Goal: Entertainment & Leisure: Browse casually

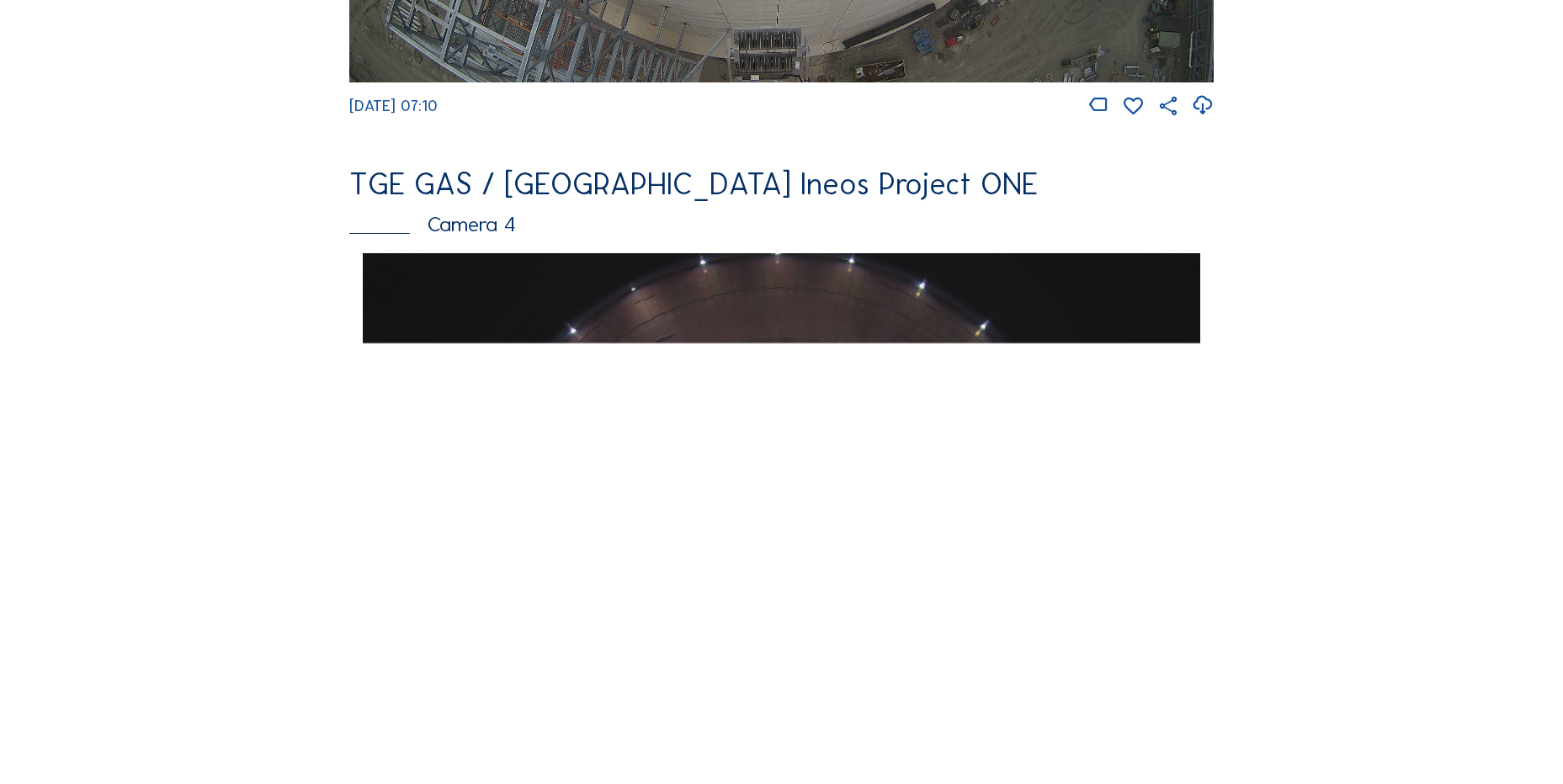
scroll to position [1514, 0]
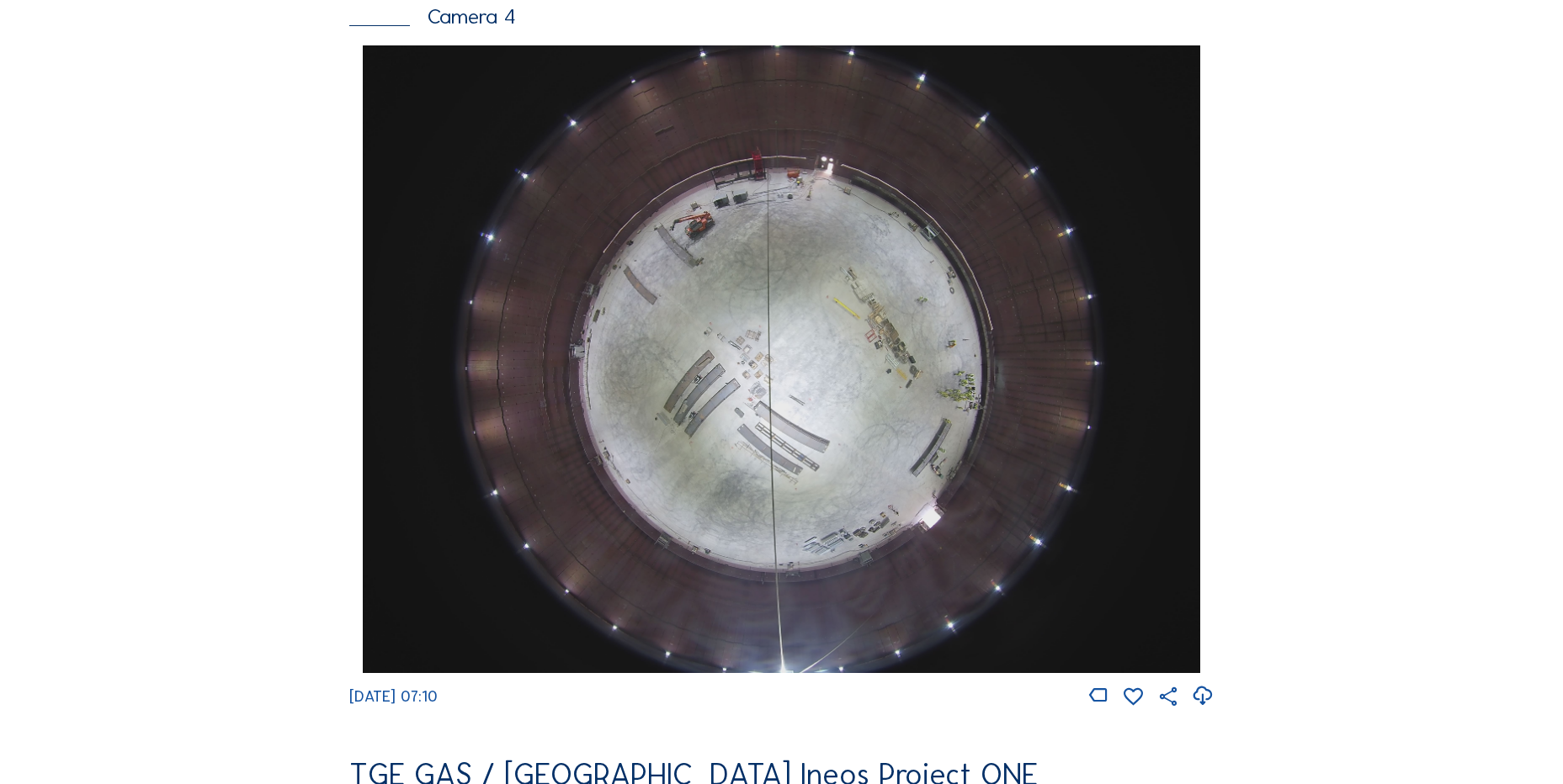
click at [177, 331] on div "Cameras Timelapses My C-Site Feed Photo Show Map Search Fullscreen TGE GAS / An…" at bounding box center [782, 365] width 1563 height 3760
click at [203, 360] on div "Feed Photo Show Map Search Fullscreen TGE GAS / Antwerpen Ineos Project ONE Cam…" at bounding box center [782, 51] width 1173 height 2912
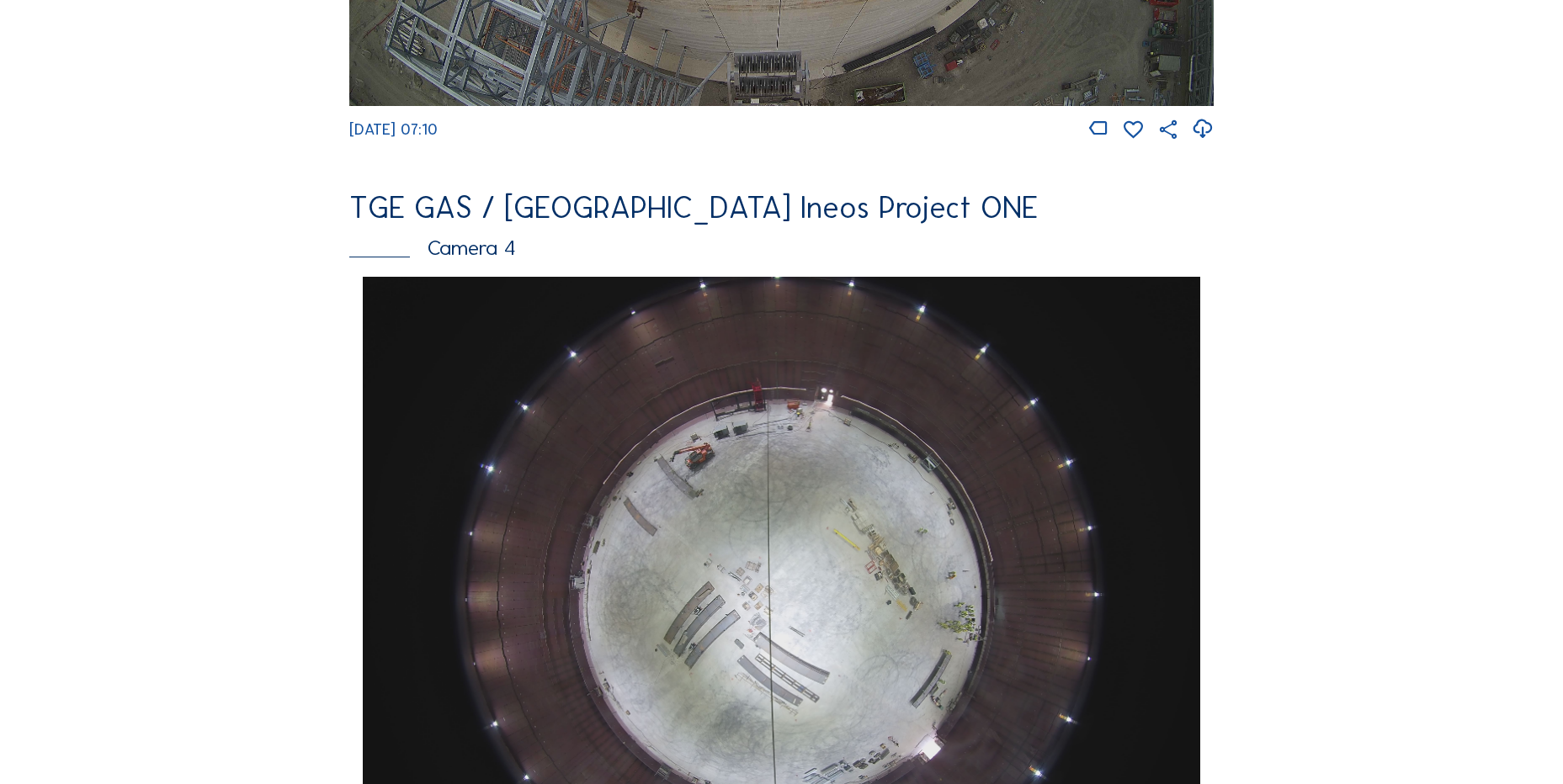
scroll to position [1262, 0]
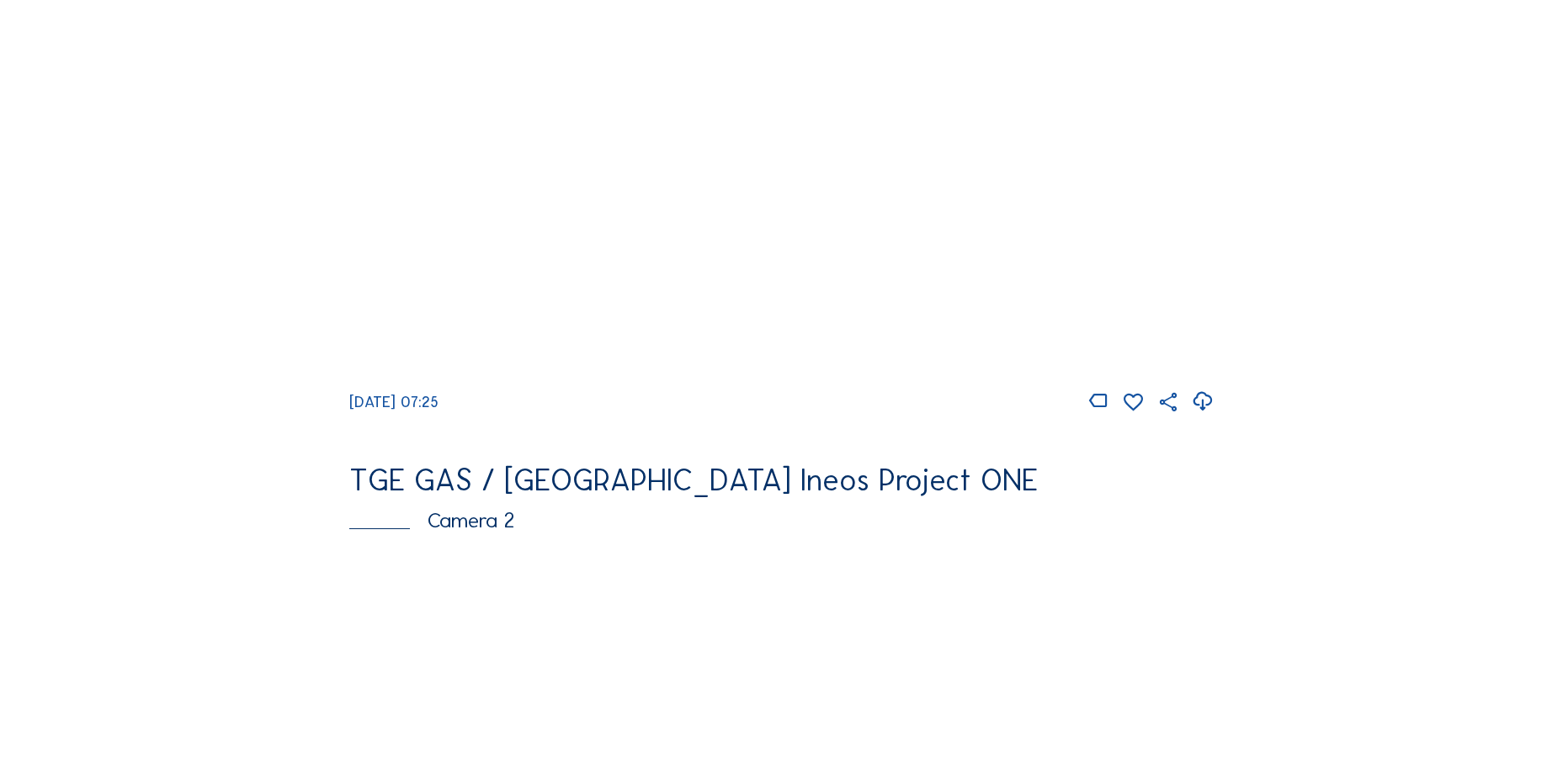
scroll to position [84, 0]
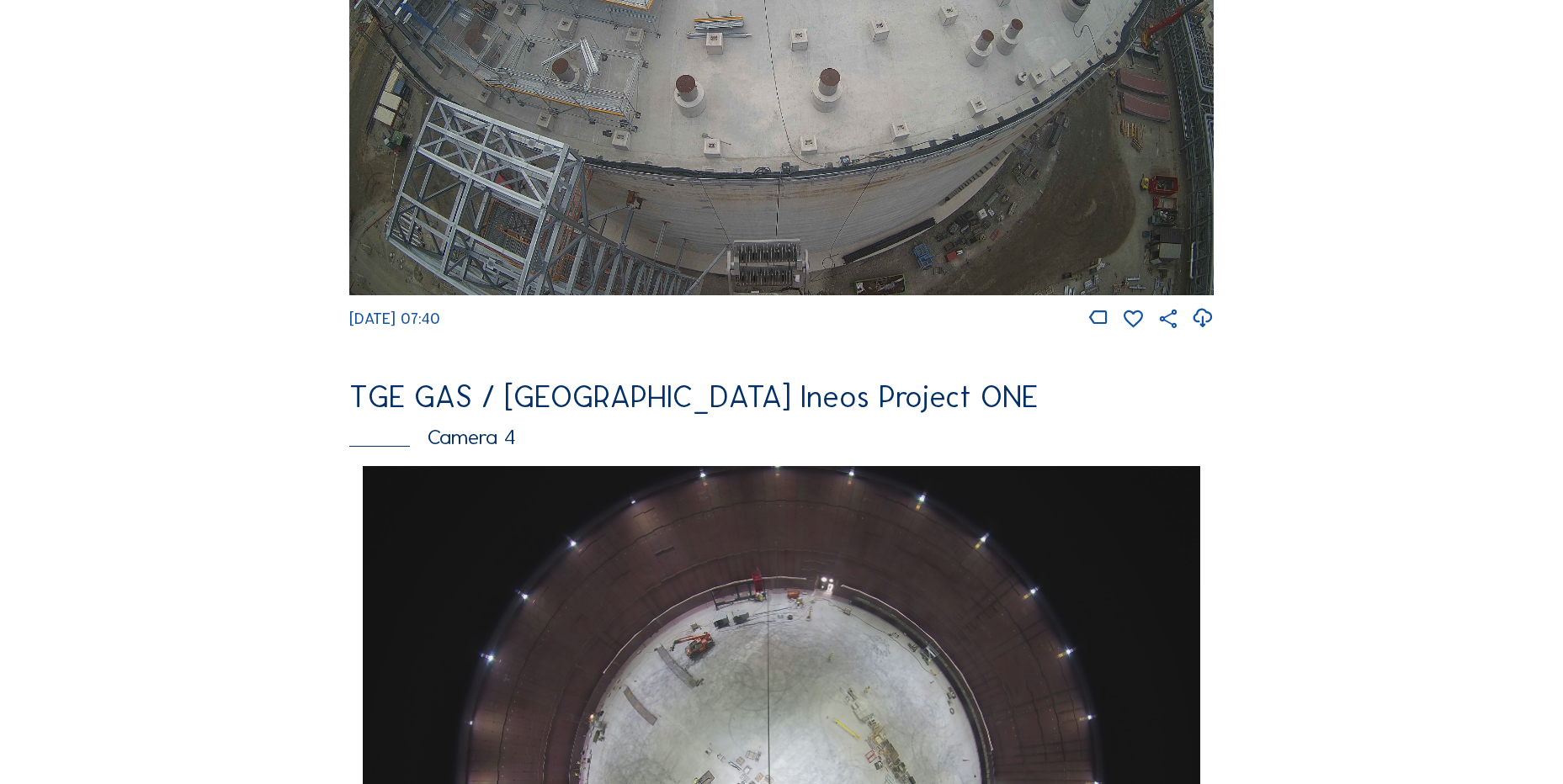
scroll to position [1430, 0]
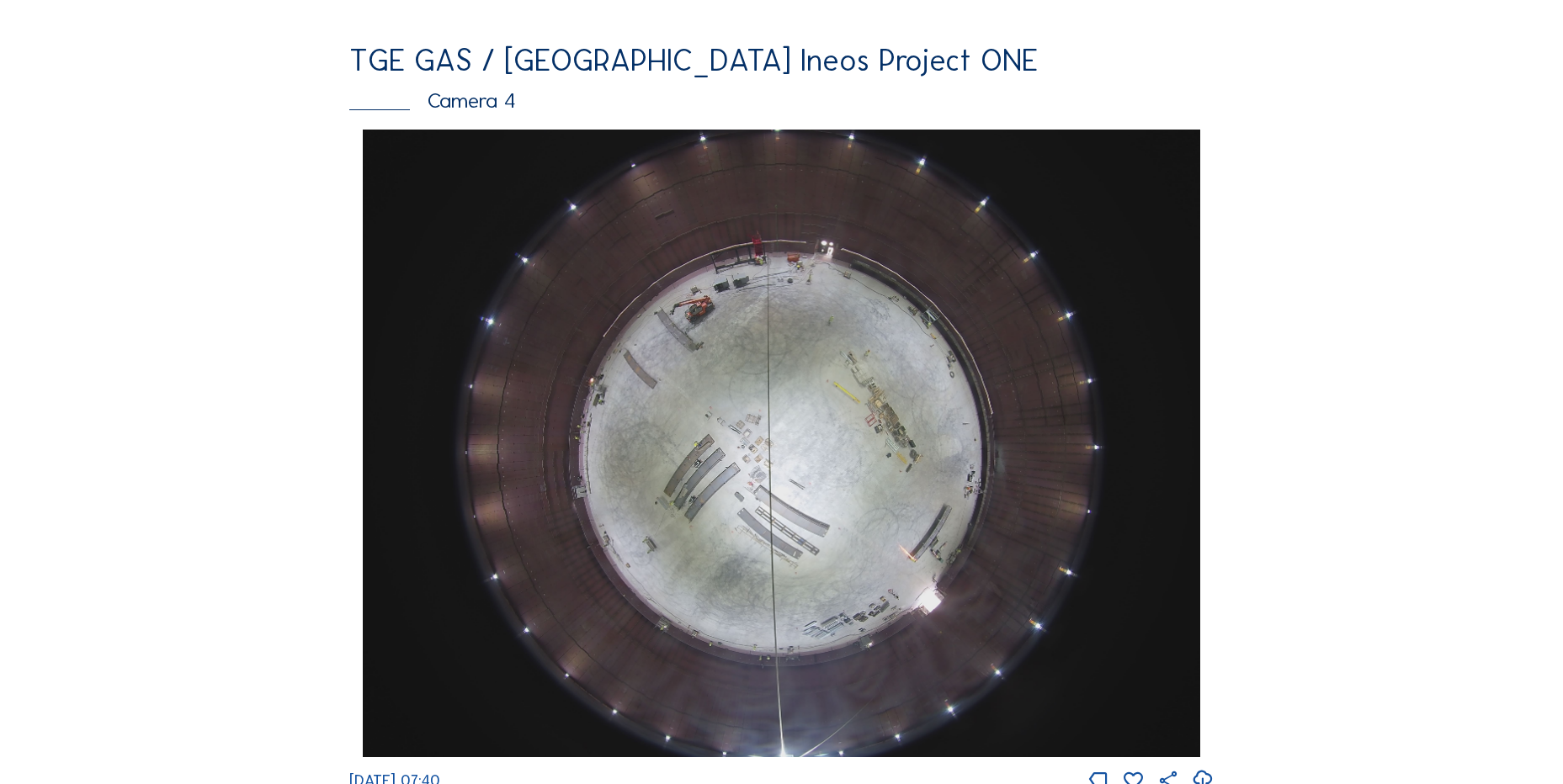
drag, startPoint x: 223, startPoint y: 545, endPoint x: 233, endPoint y: 537, distance: 12.8
click at [228, 542] on div "Feed Photo Show Map Search Fullscreen TGE GAS / Antwerpen Ineos Project ONE Cam…" at bounding box center [782, 135] width 1173 height 2912
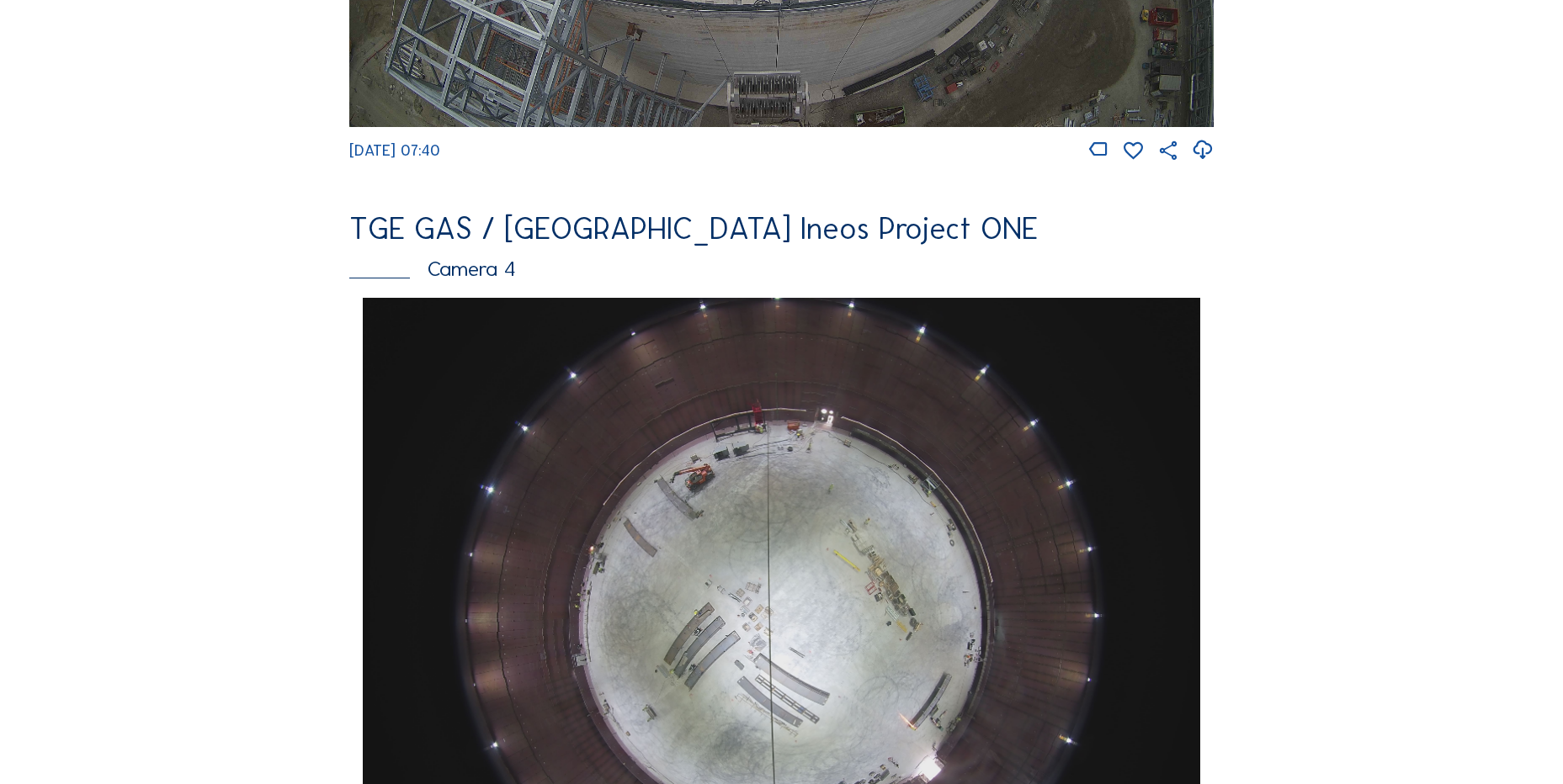
click at [296, 203] on div "Feed Photo Show Map Search Fullscreen TGE GAS / Antwerpen Ineos Project ONE Cam…" at bounding box center [782, 303] width 1173 height 2912
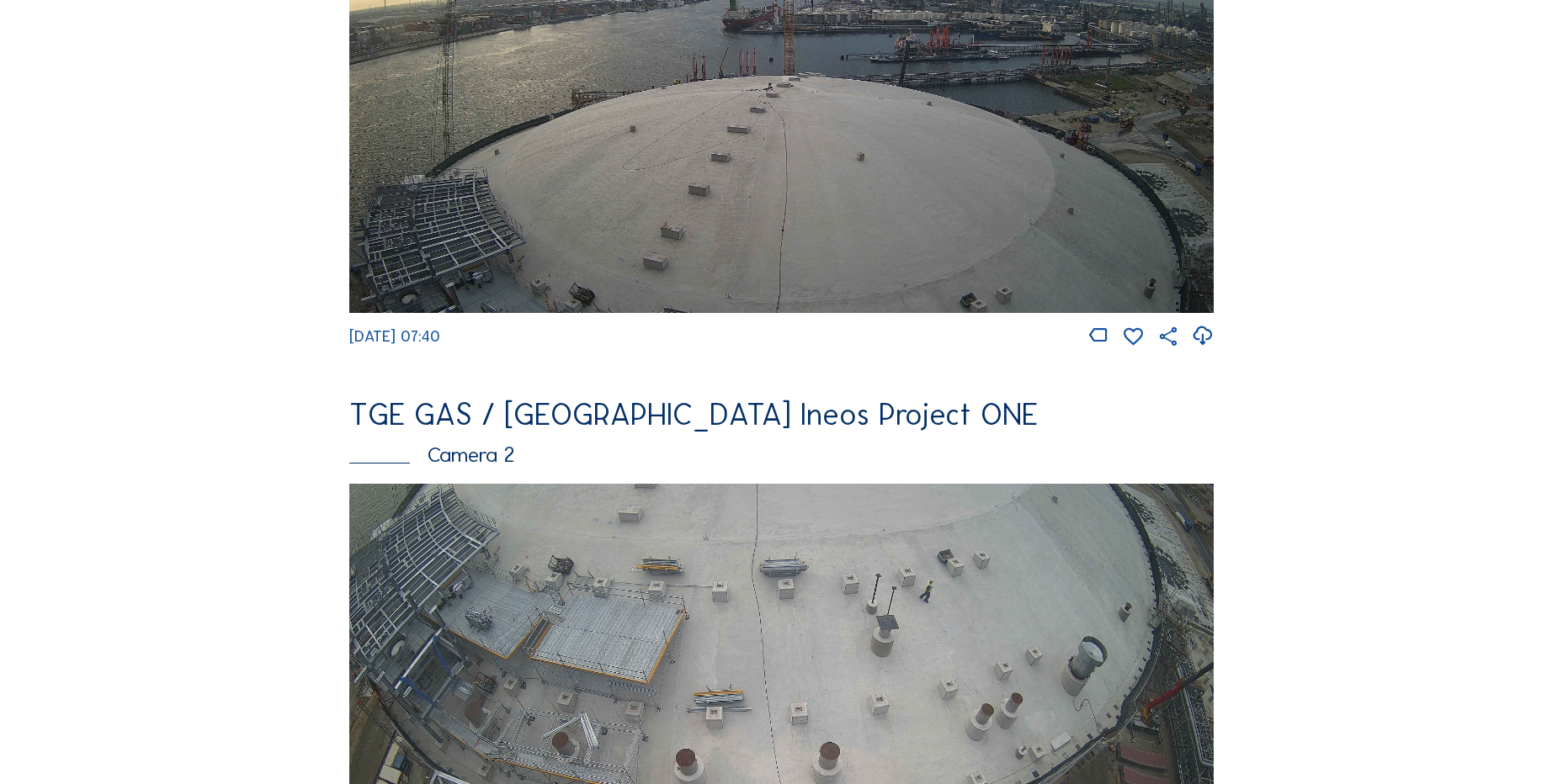
scroll to position [252, 0]
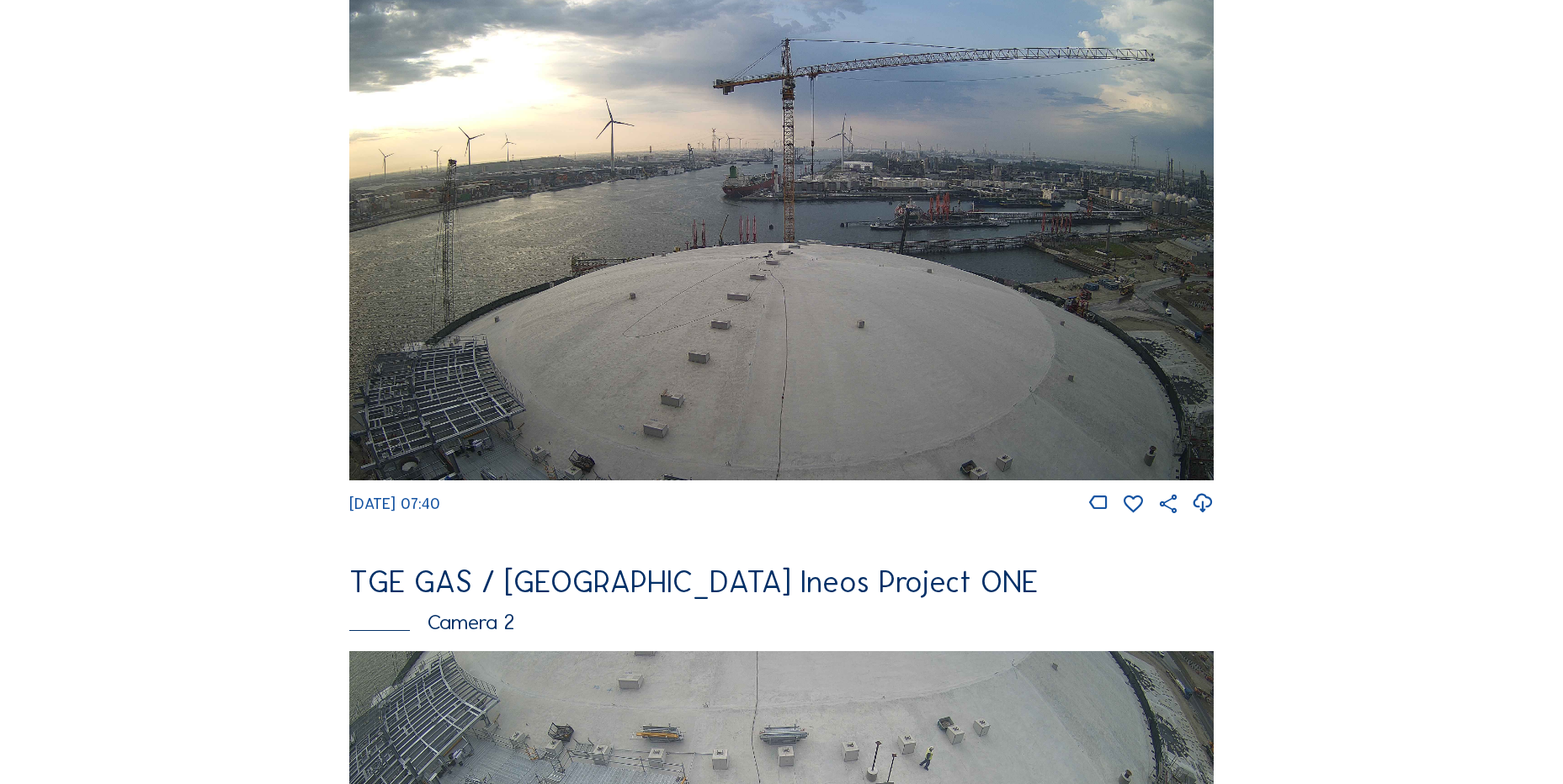
click at [1201, 503] on icon at bounding box center [1202, 503] width 23 height 28
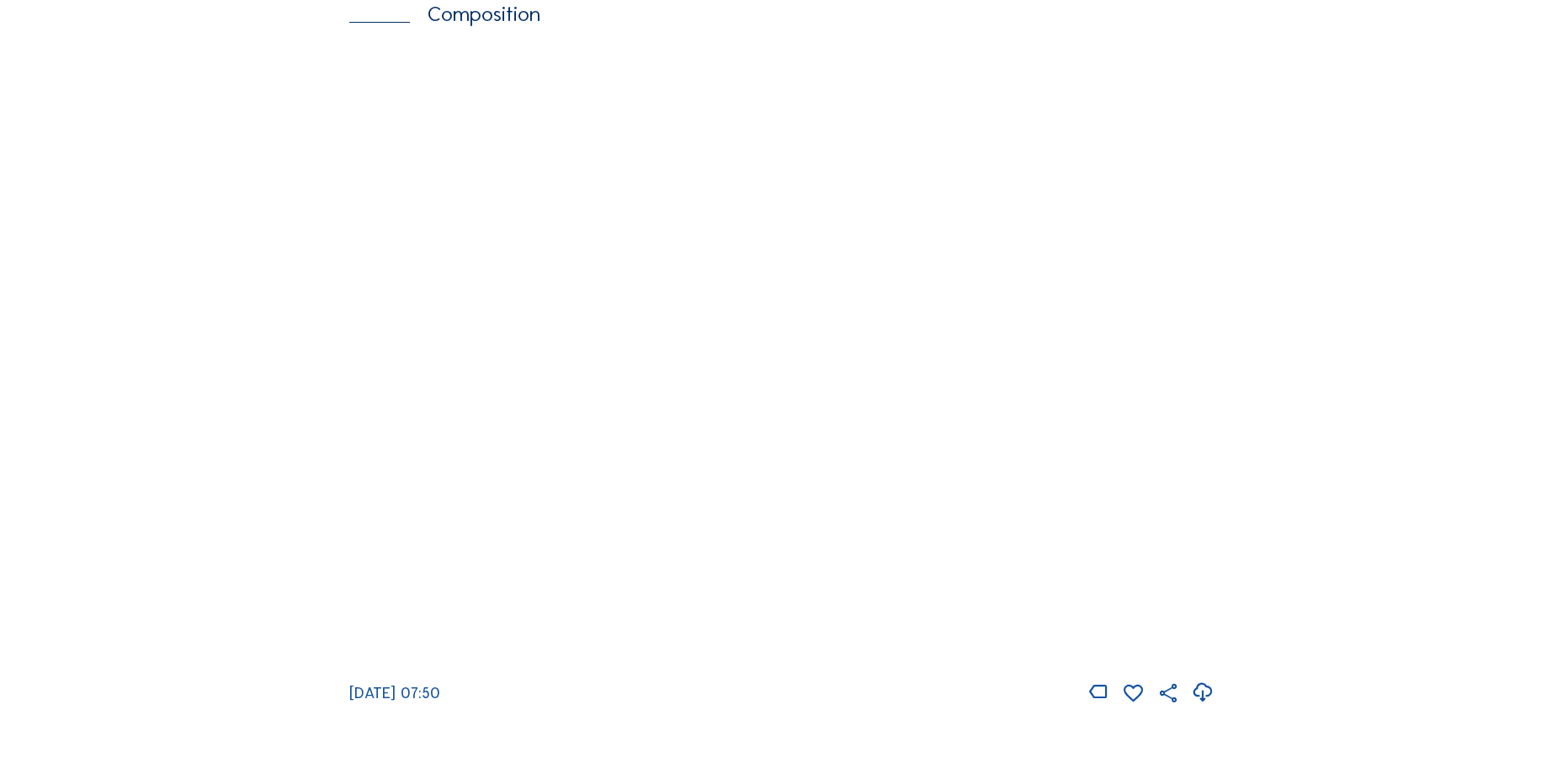
scroll to position [2440, 0]
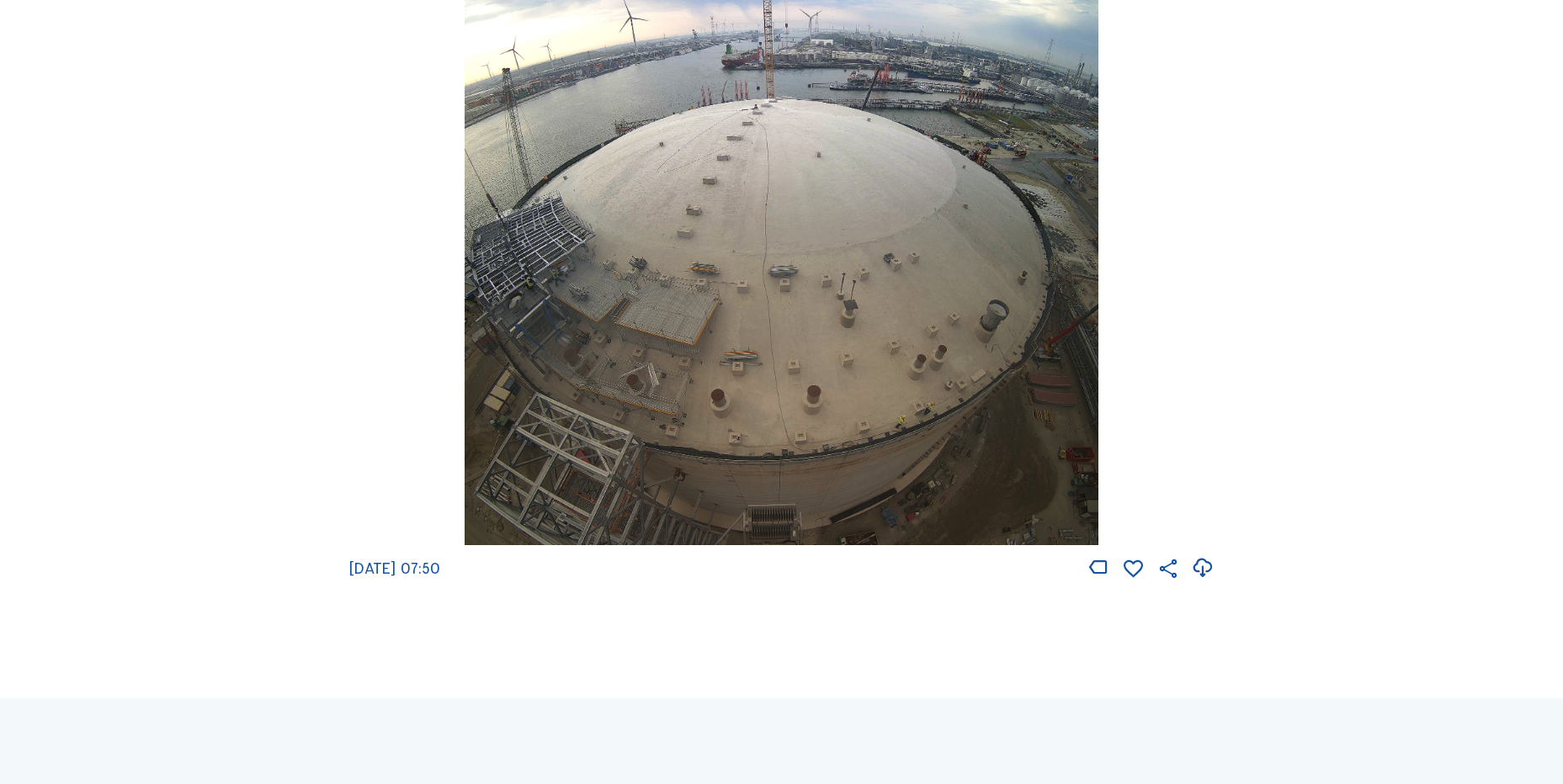
click at [1212, 583] on icon at bounding box center [1202, 568] width 23 height 28
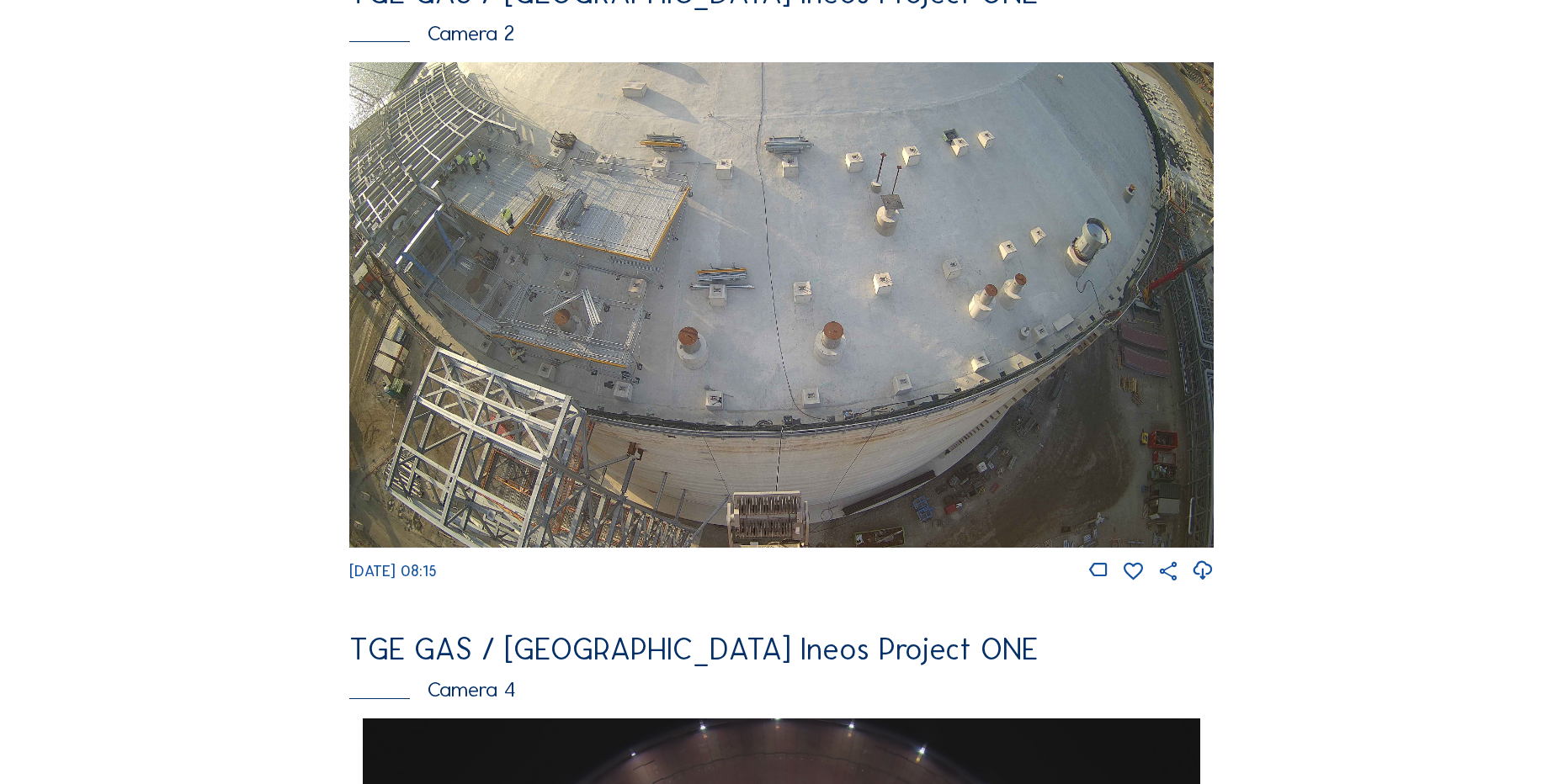
scroll to position [757, 0]
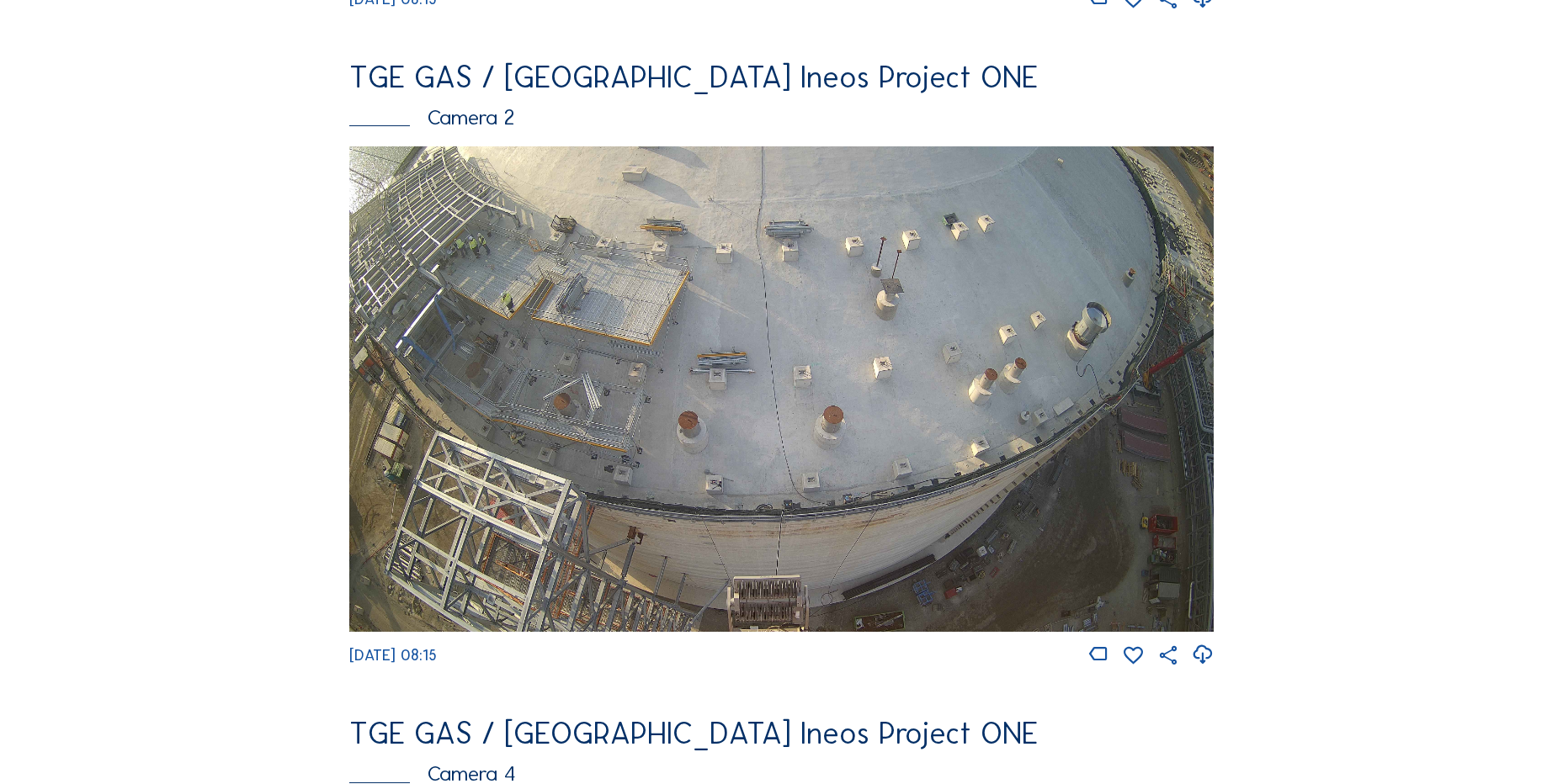
click at [543, 243] on img at bounding box center [782, 389] width 865 height 486
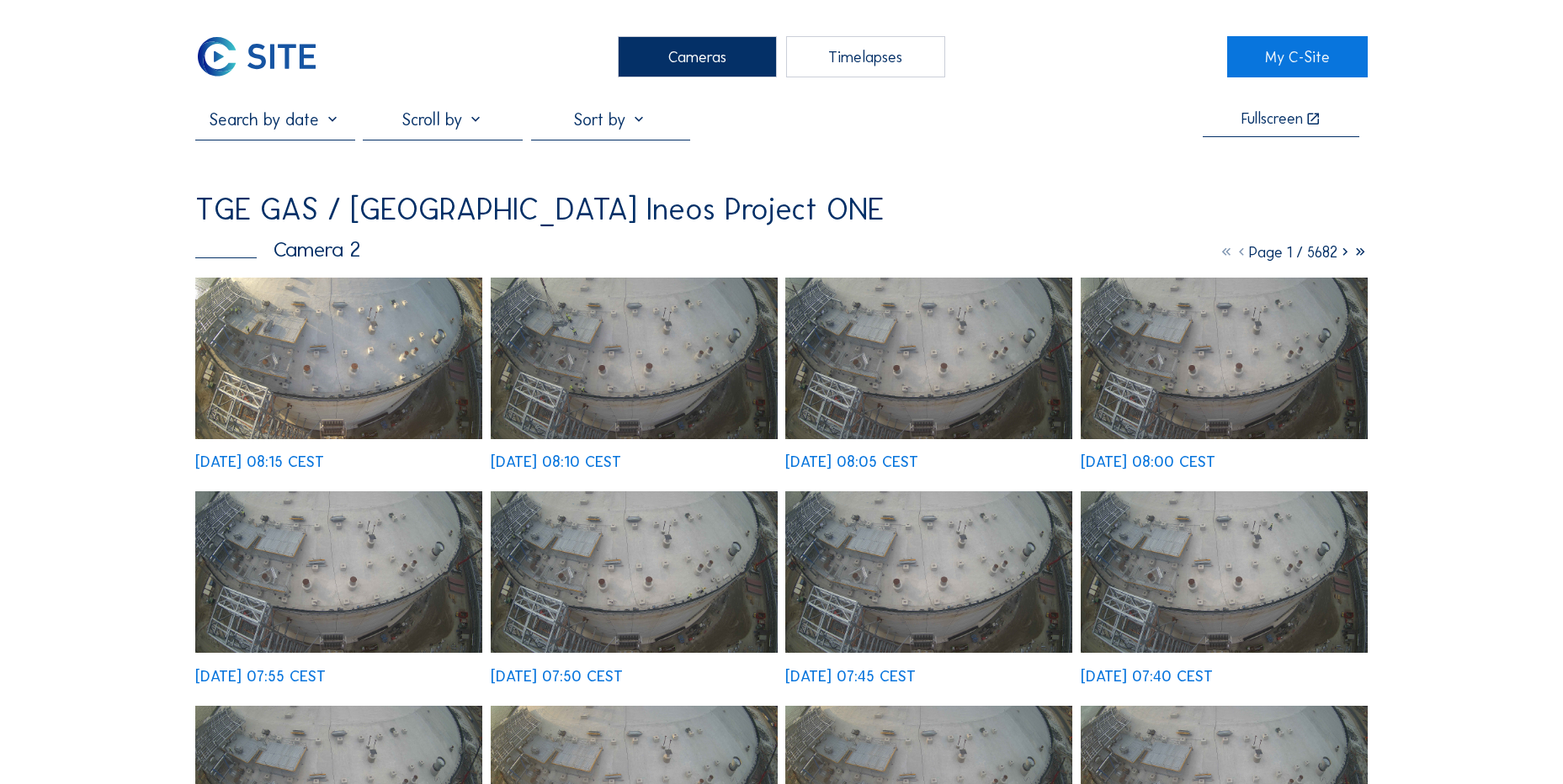
click at [343, 322] on img at bounding box center [338, 358] width 287 height 162
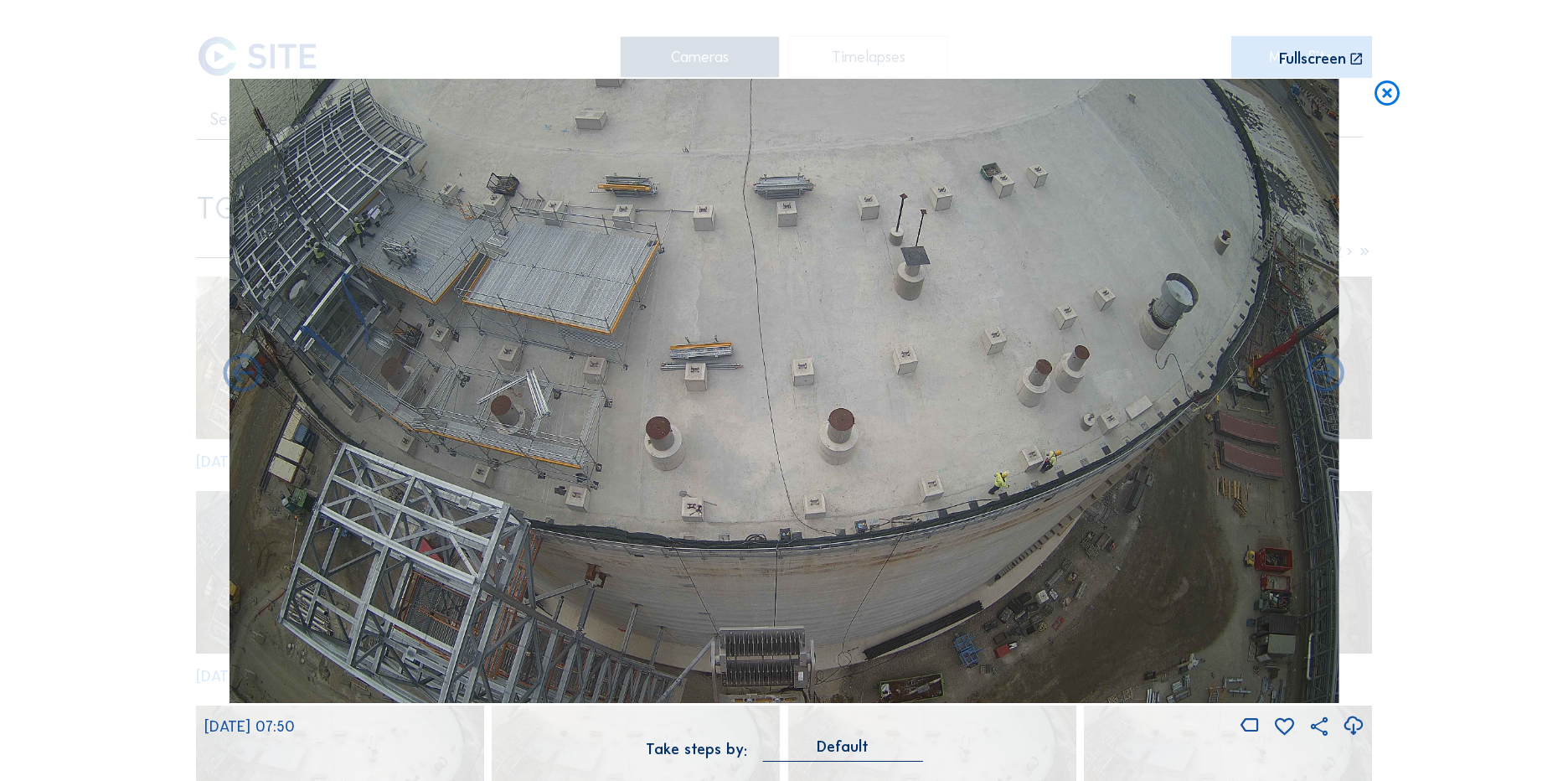
click at [112, 361] on div "Scroll to travel through time | Press 'Alt' Button + Scroll to Zoom | Click and…" at bounding box center [784, 390] width 1568 height 781
click at [1383, 103] on icon at bounding box center [1388, 95] width 31 height 31
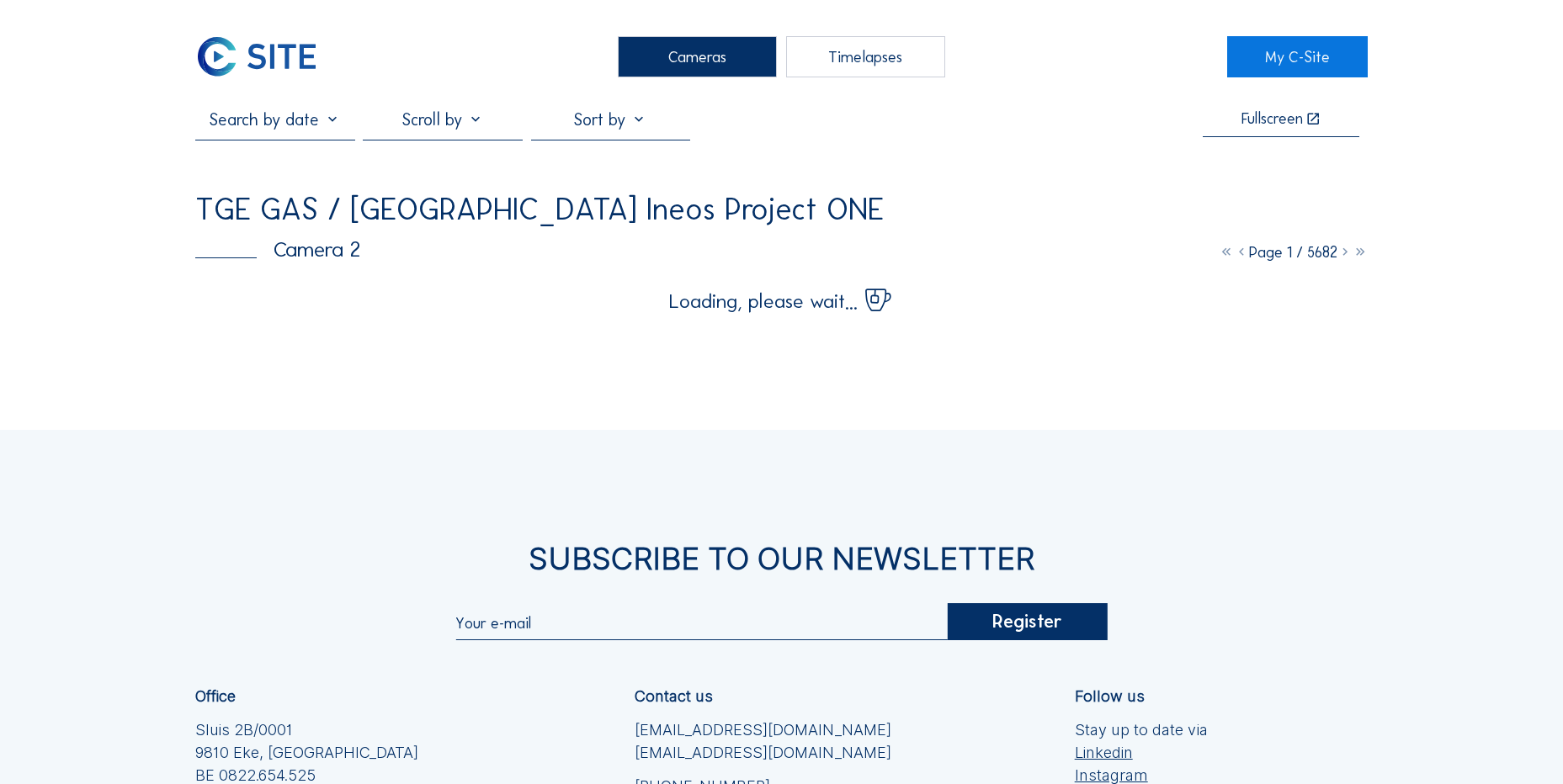
click at [283, 63] on img at bounding box center [257, 57] width 123 height 41
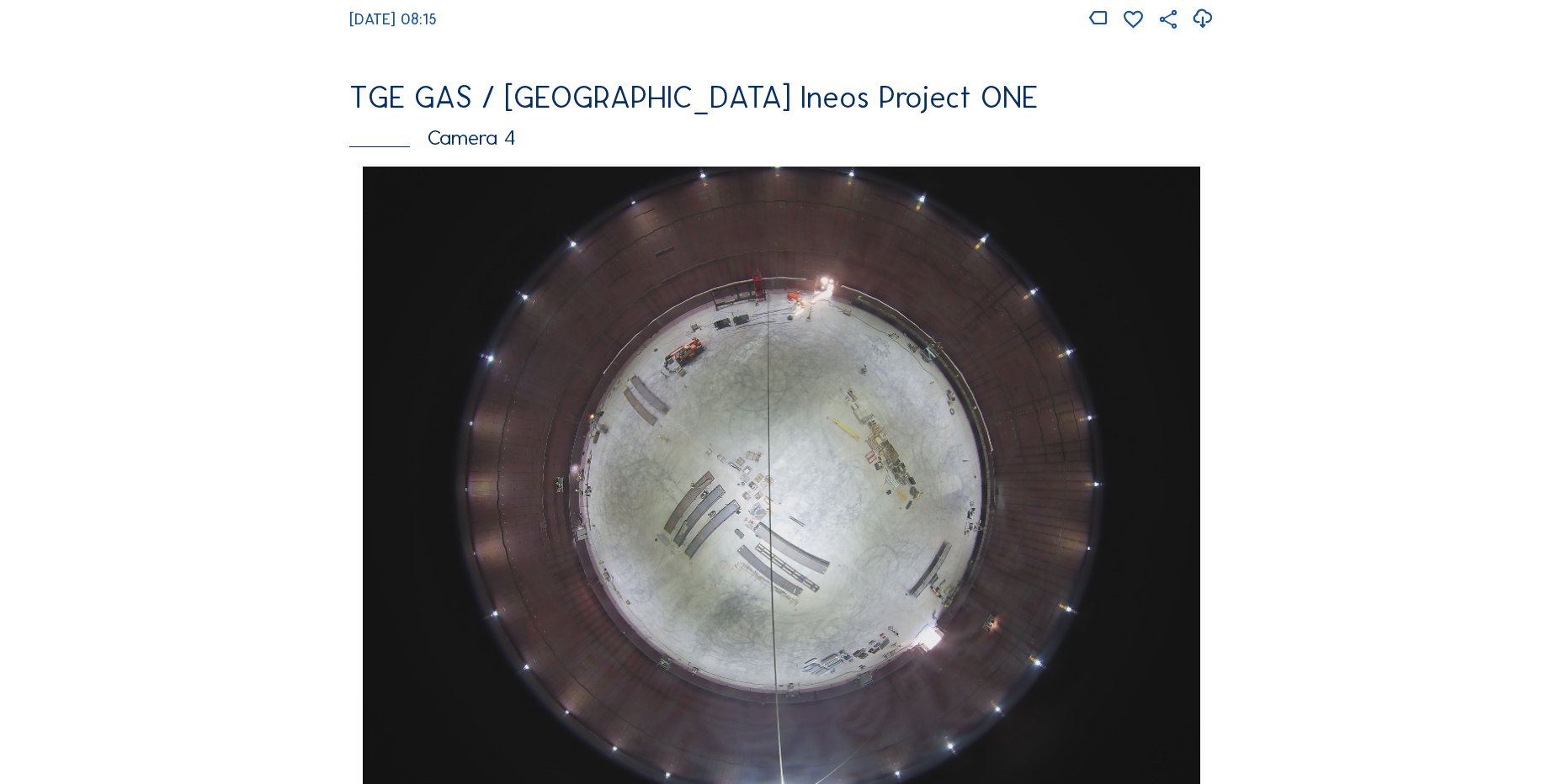
scroll to position [1599, 0]
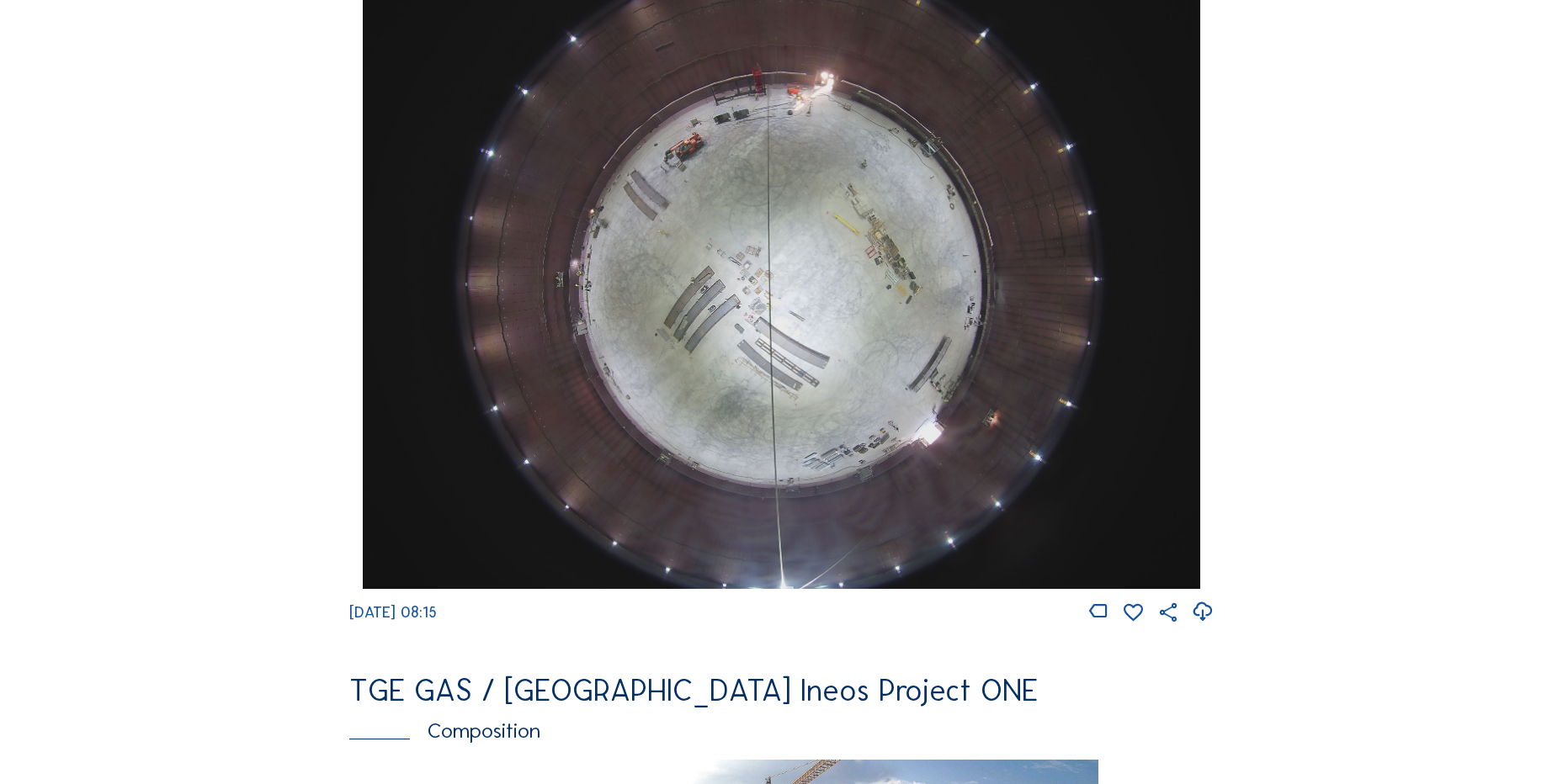
click at [163, 364] on div "Cameras Timelapses My C-Site Feed Photo Show Map Search Fullscreen TGE GAS / An…" at bounding box center [782, 281] width 1563 height 3760
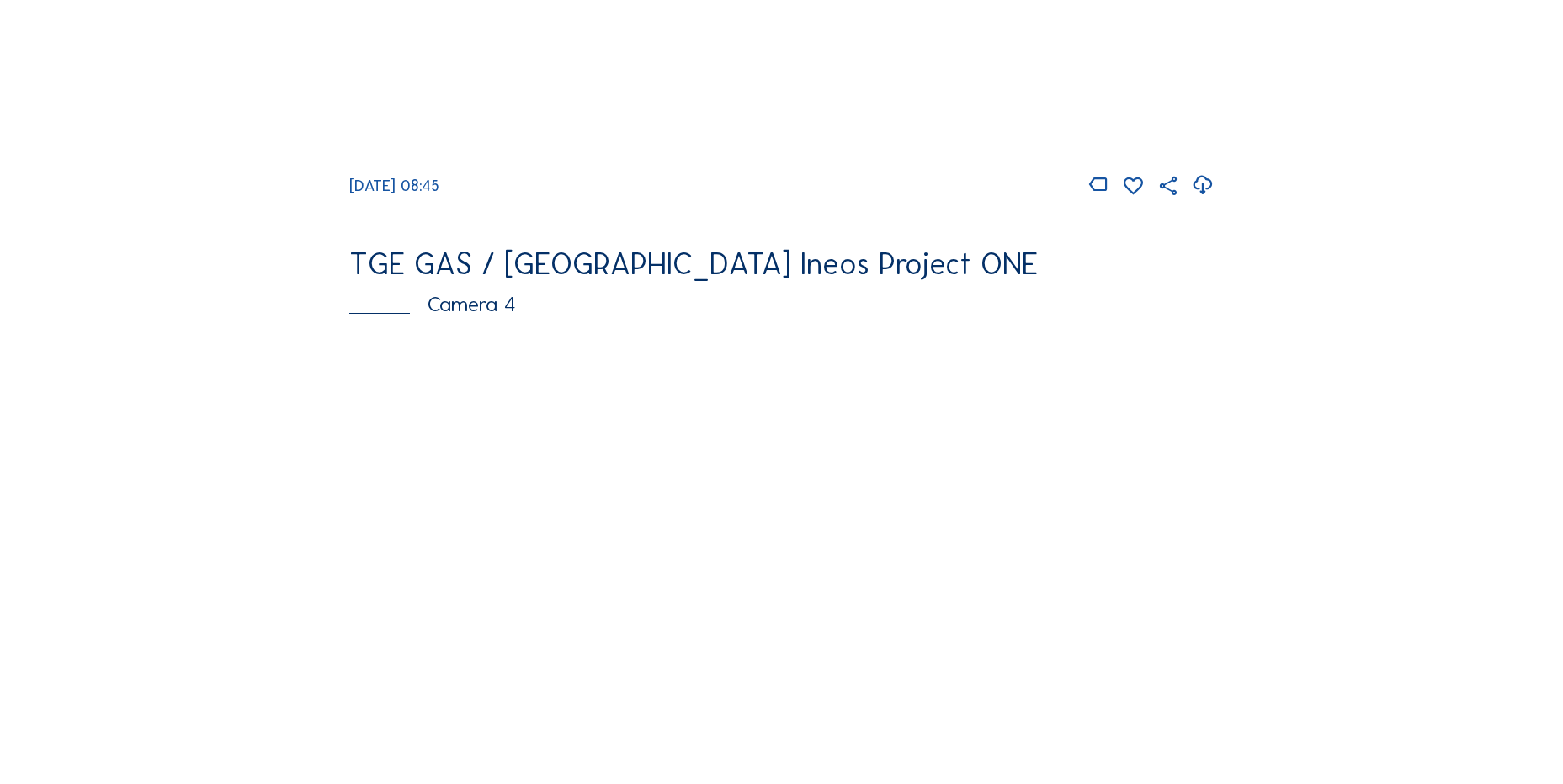
scroll to position [1514, 0]
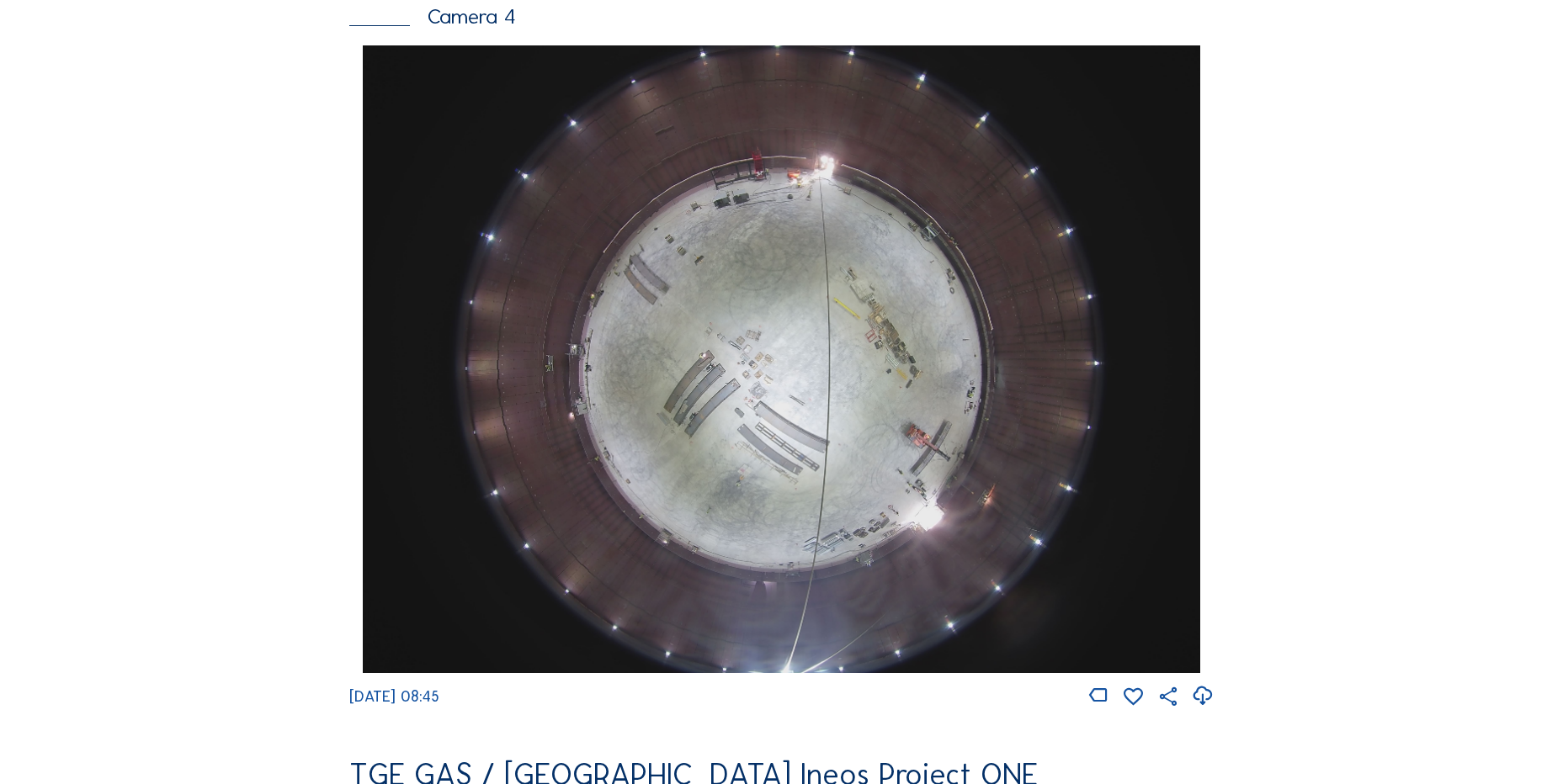
click at [1205, 710] on icon at bounding box center [1202, 696] width 23 height 28
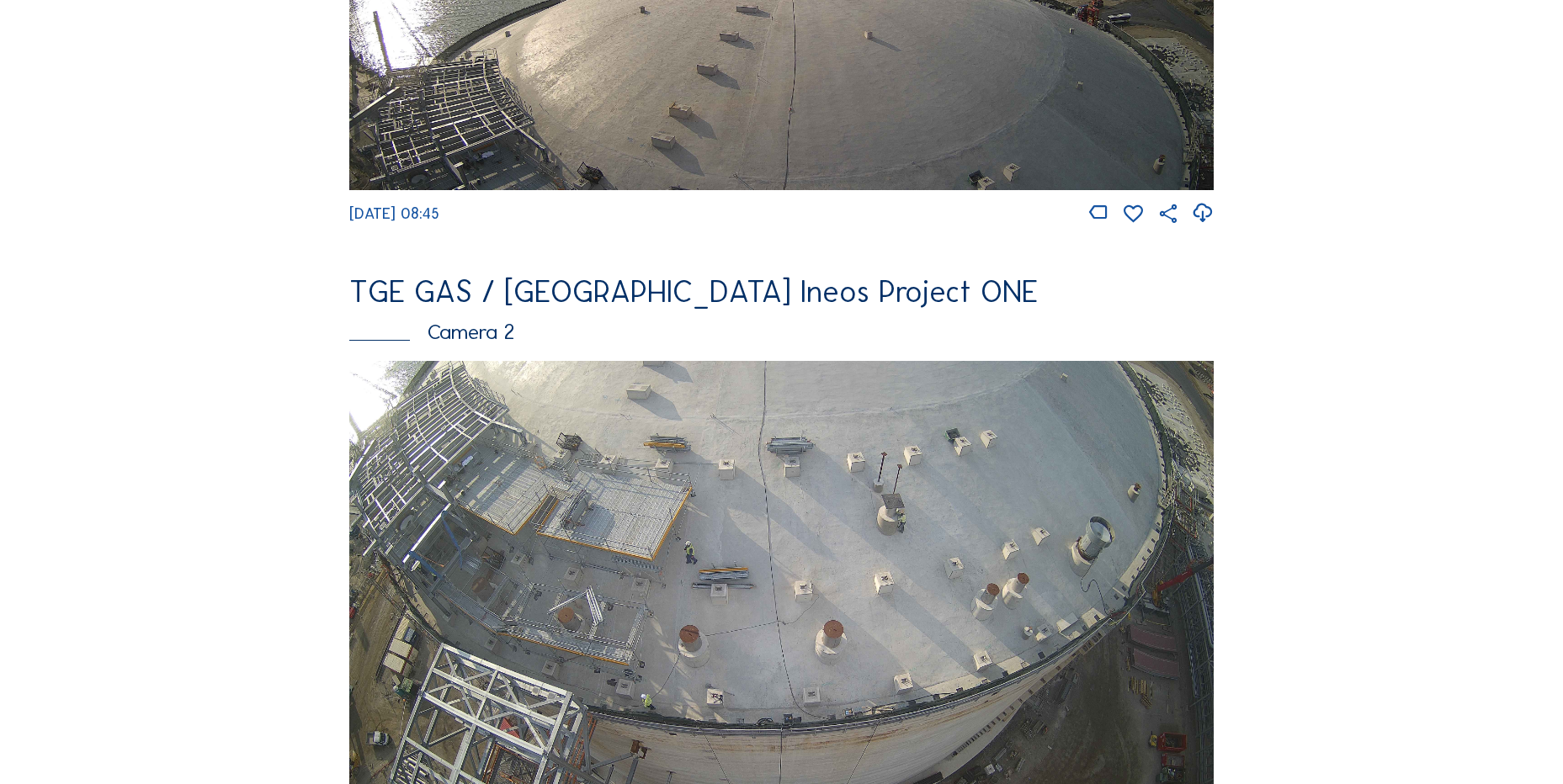
scroll to position [757, 0]
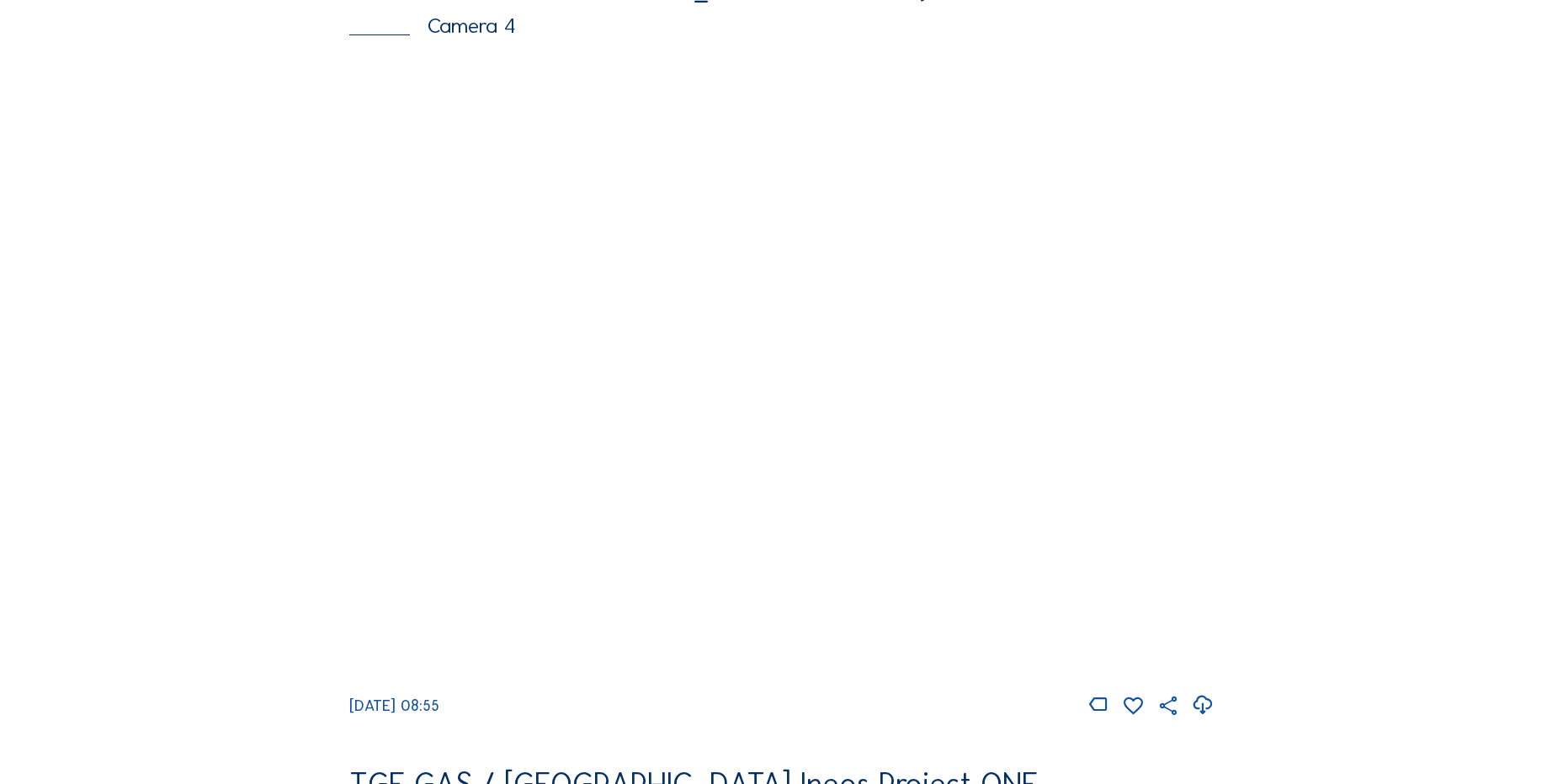
scroll to position [1514, 0]
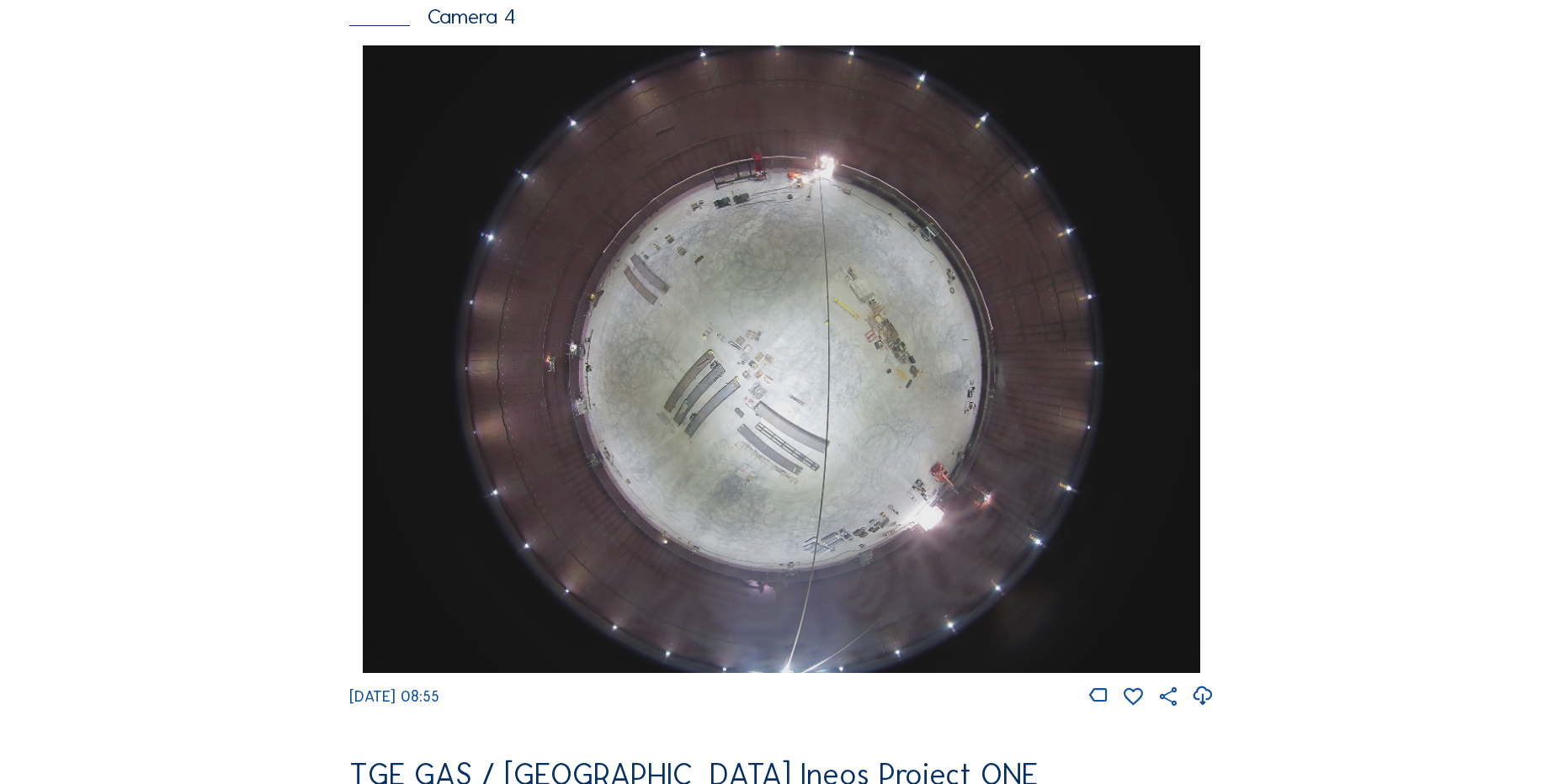
click at [1203, 703] on icon at bounding box center [1202, 696] width 23 height 28
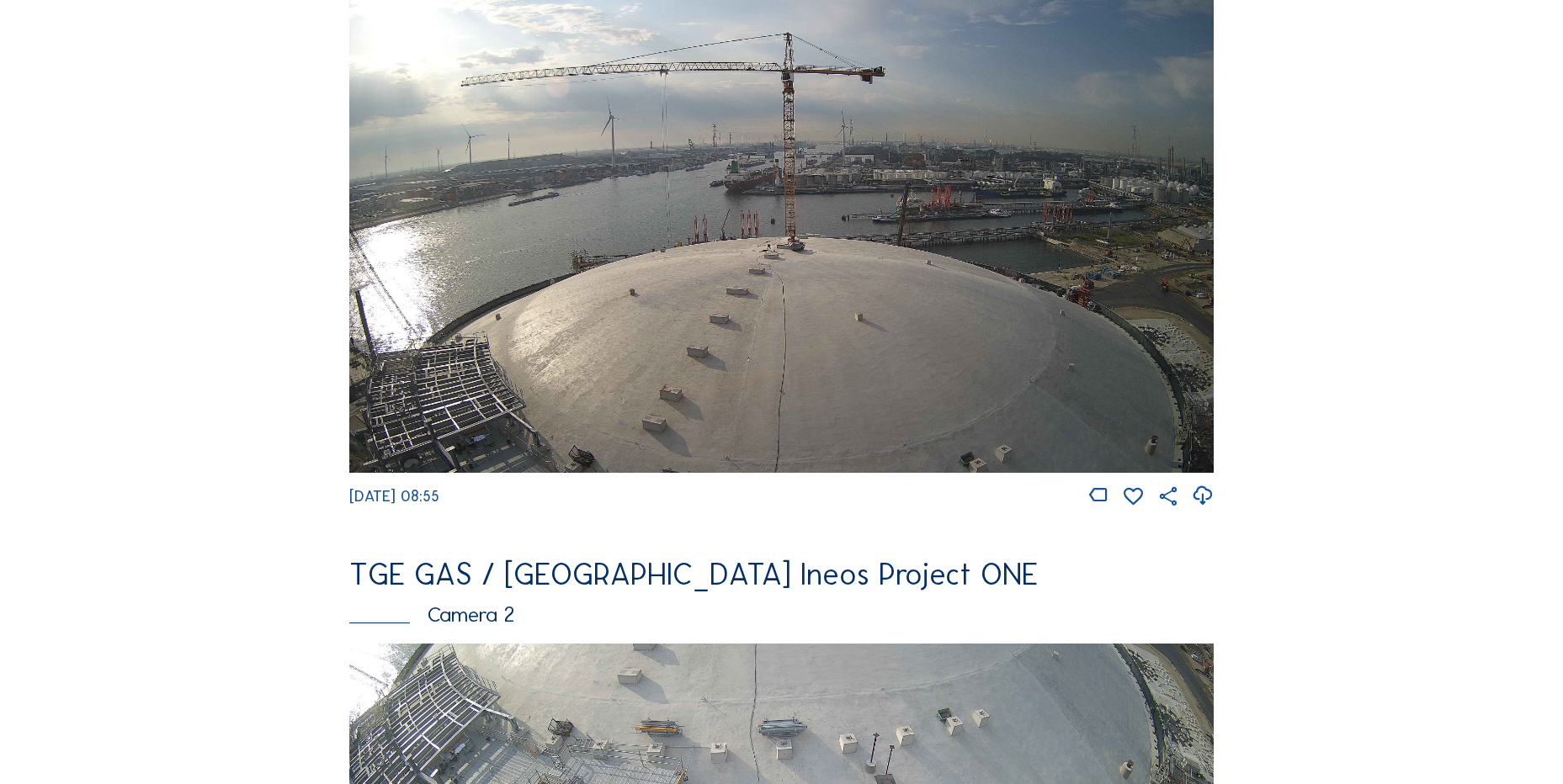
scroll to position [252, 0]
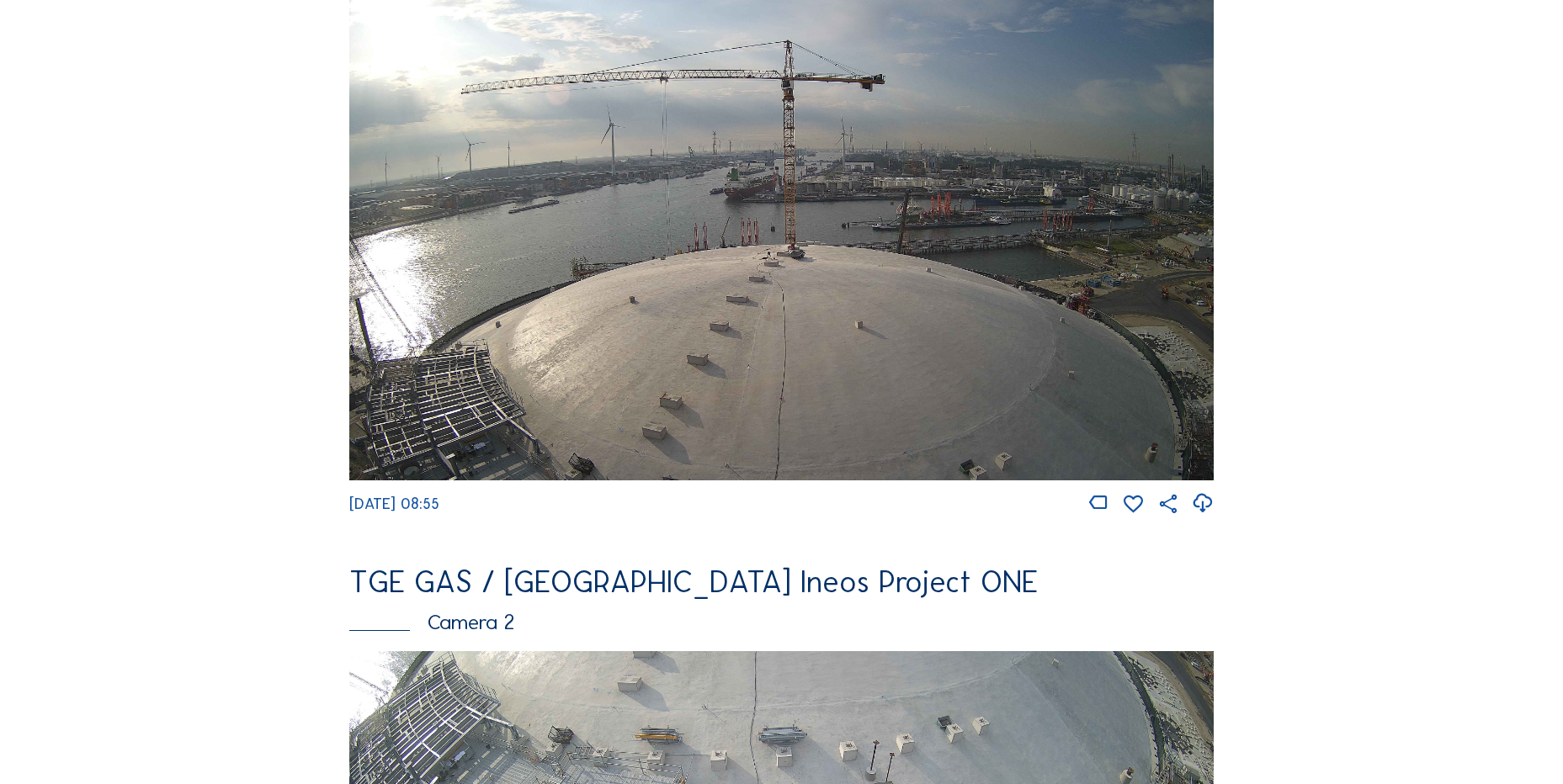
click at [1201, 510] on icon at bounding box center [1202, 503] width 23 height 28
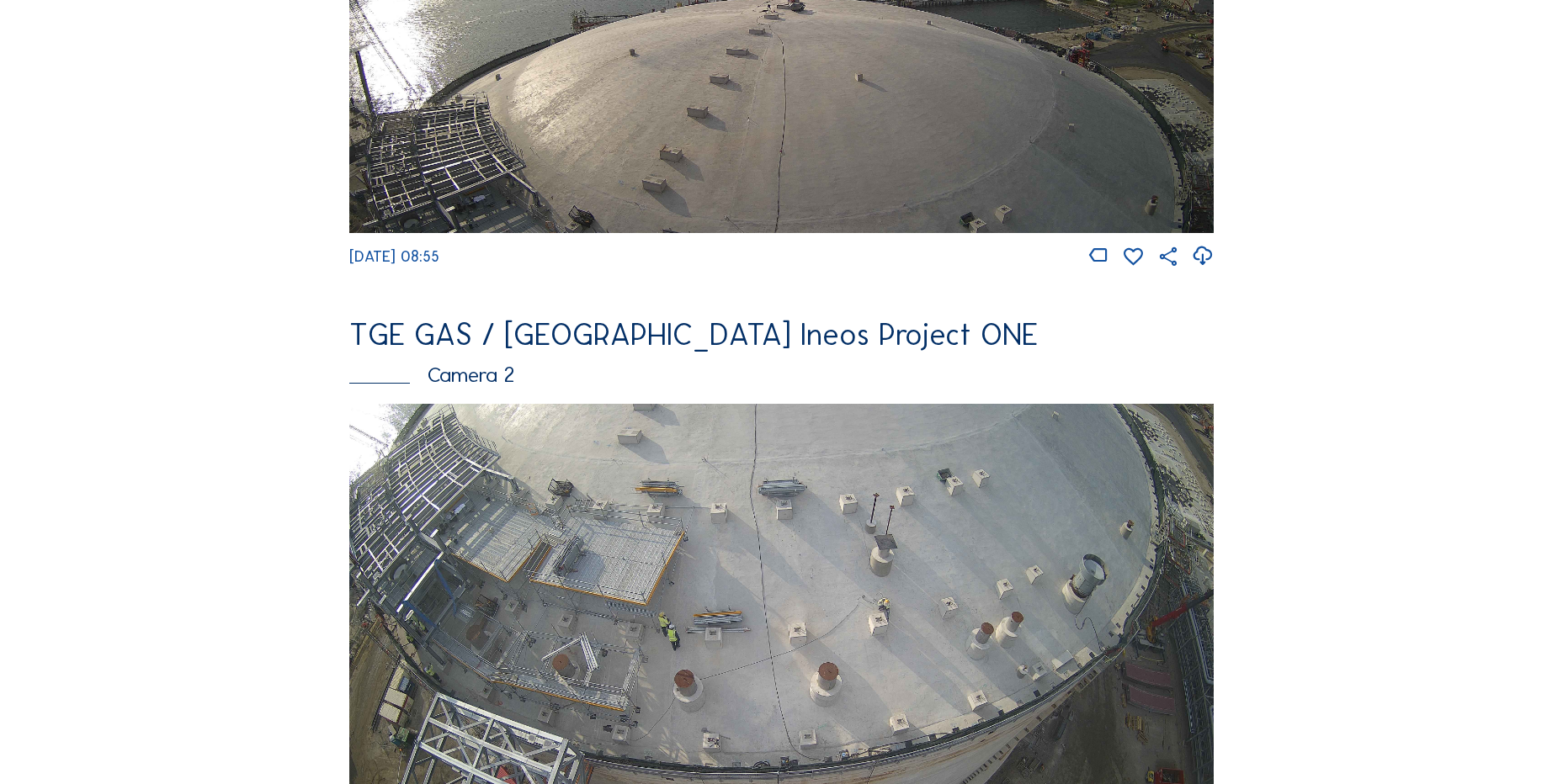
scroll to position [0, 0]
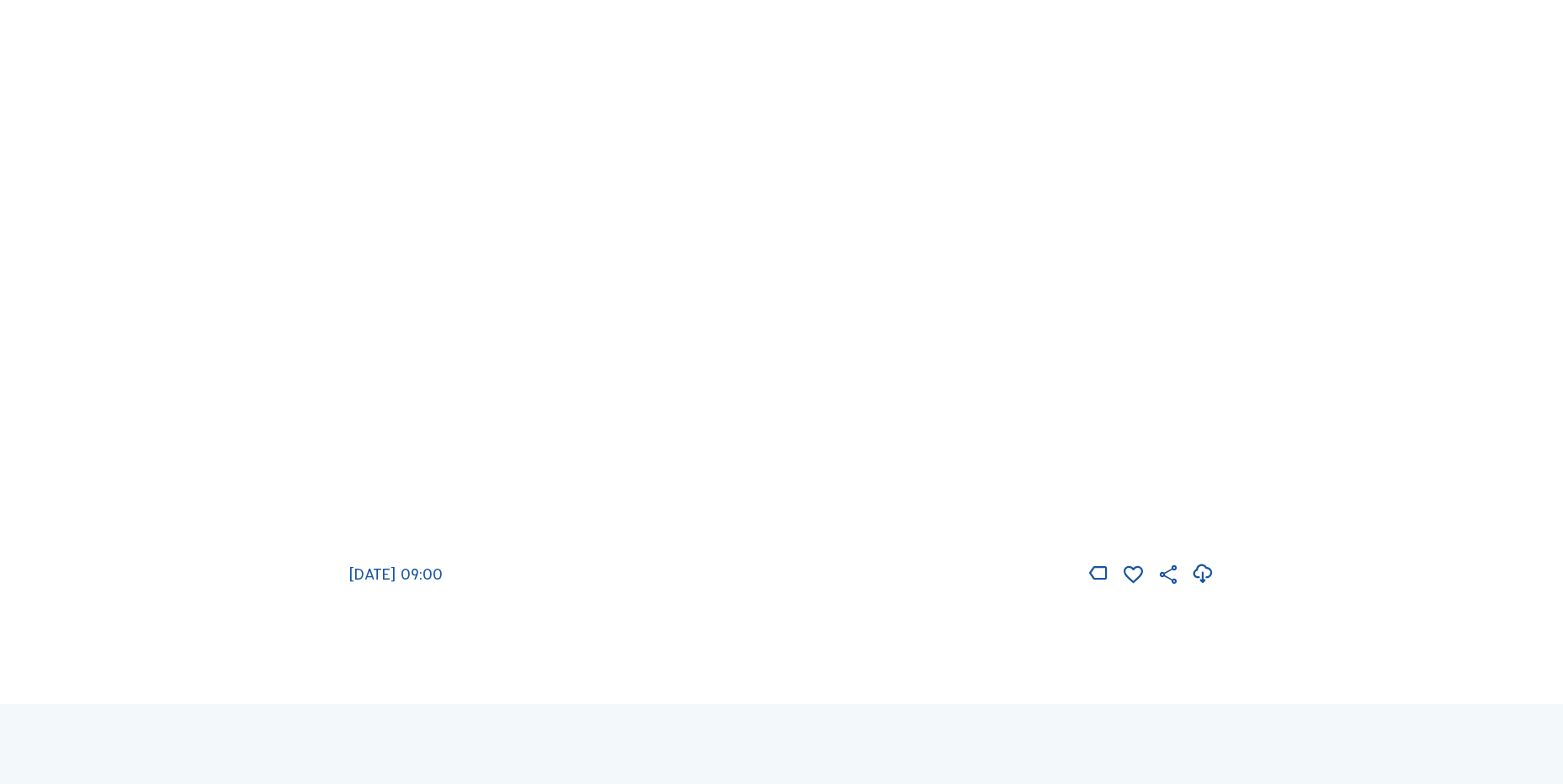
scroll to position [2440, 0]
